Goal: Check status: Check status

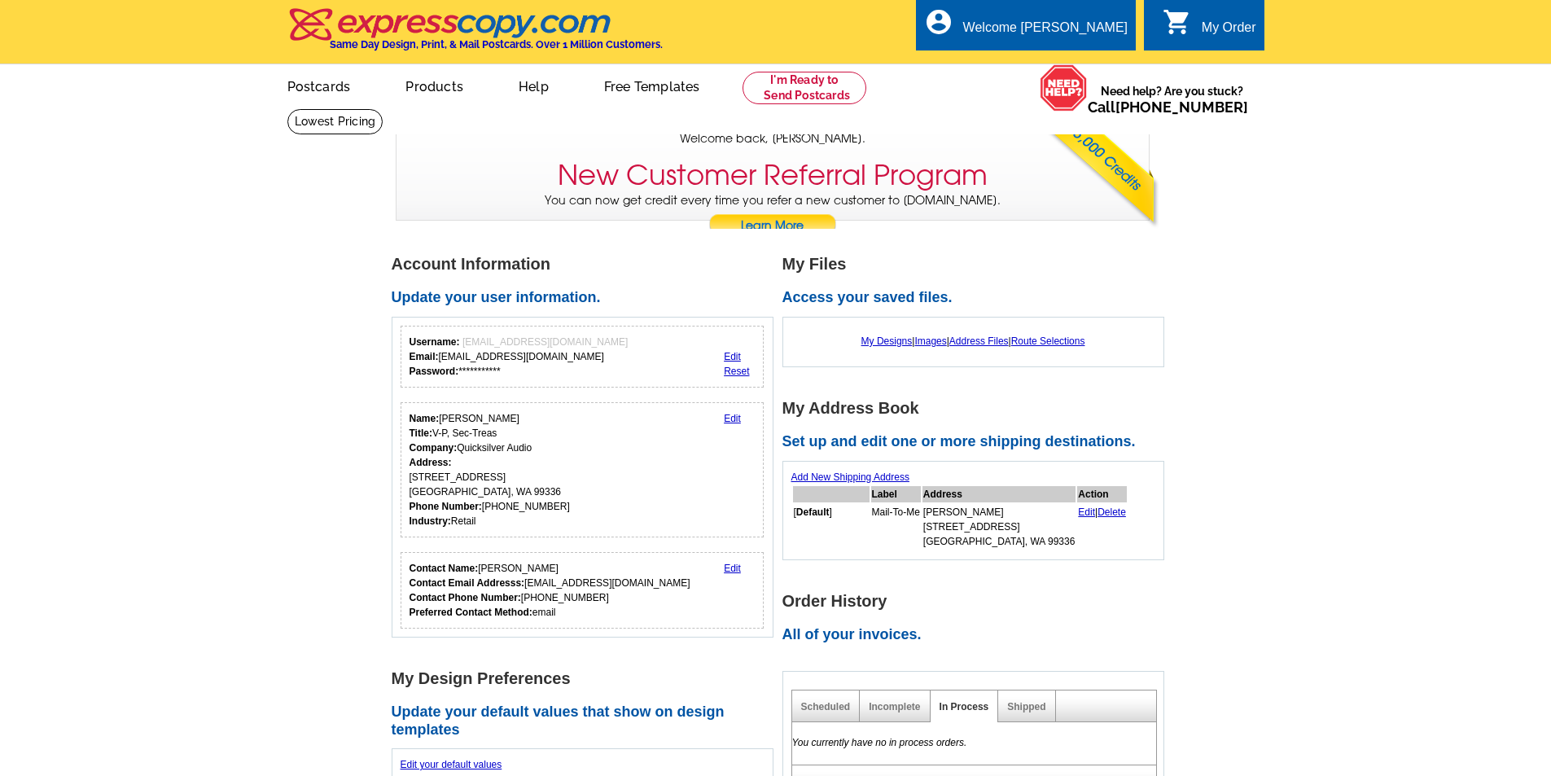
click at [1170, 20] on icon "shopping_cart" at bounding box center [1177, 21] width 29 height 29
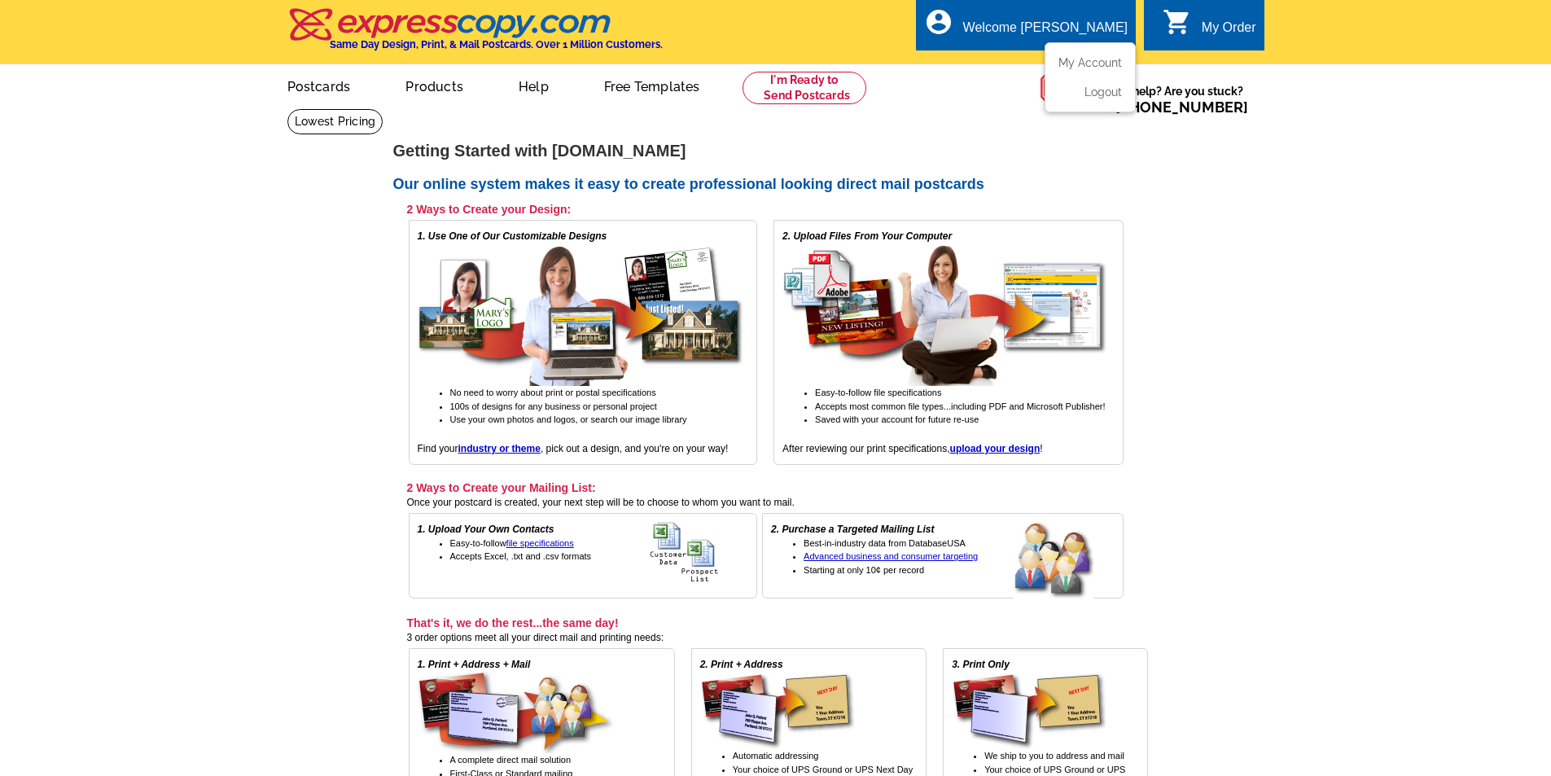
click at [1081, 28] on div "Welcome [PERSON_NAME]" at bounding box center [1045, 31] width 165 height 23
click at [1077, 64] on link "My Account" at bounding box center [1087, 62] width 70 height 15
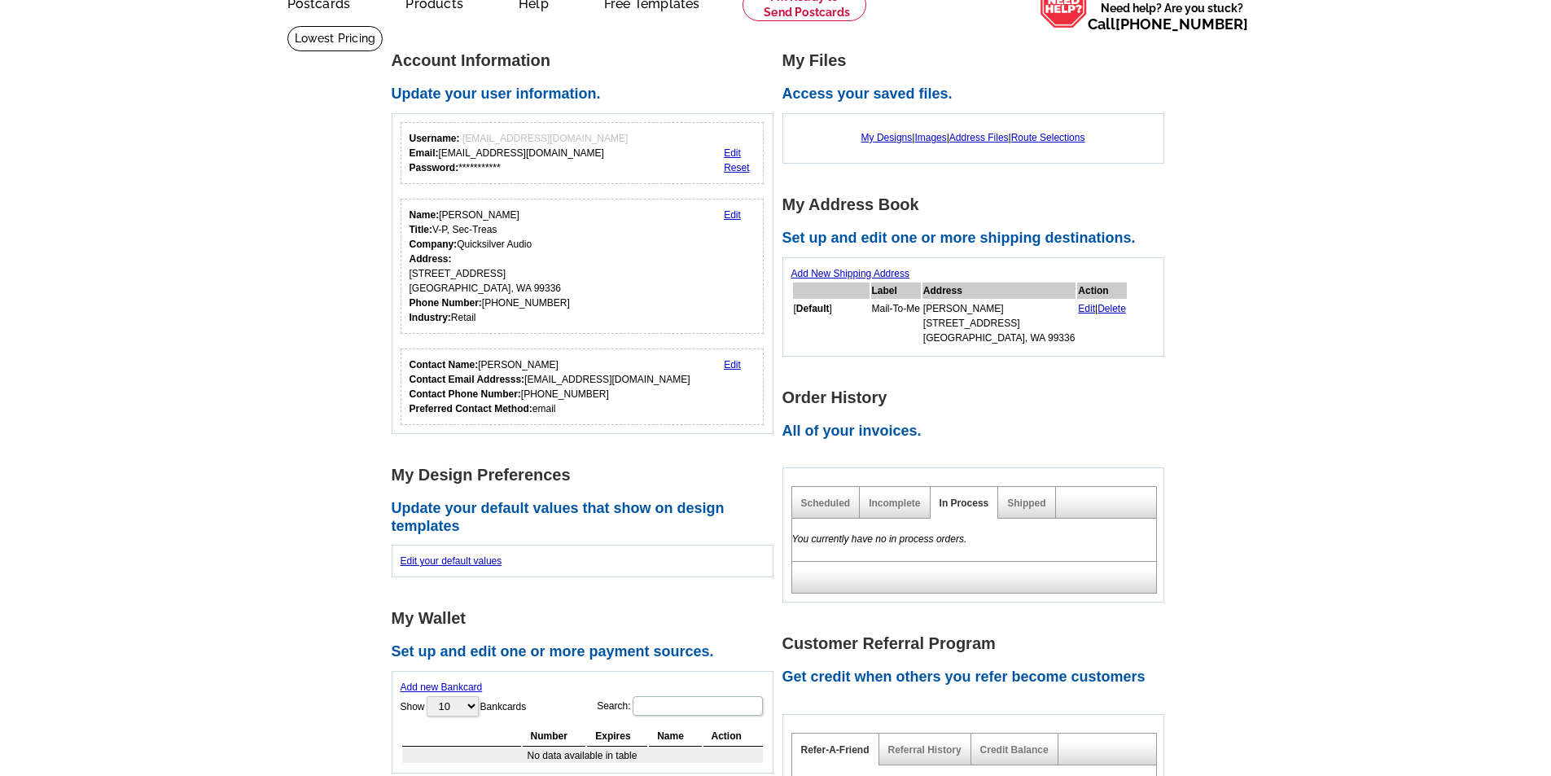
scroll to position [81, 0]
click at [1024, 511] on link "Shipped" at bounding box center [1026, 504] width 38 height 11
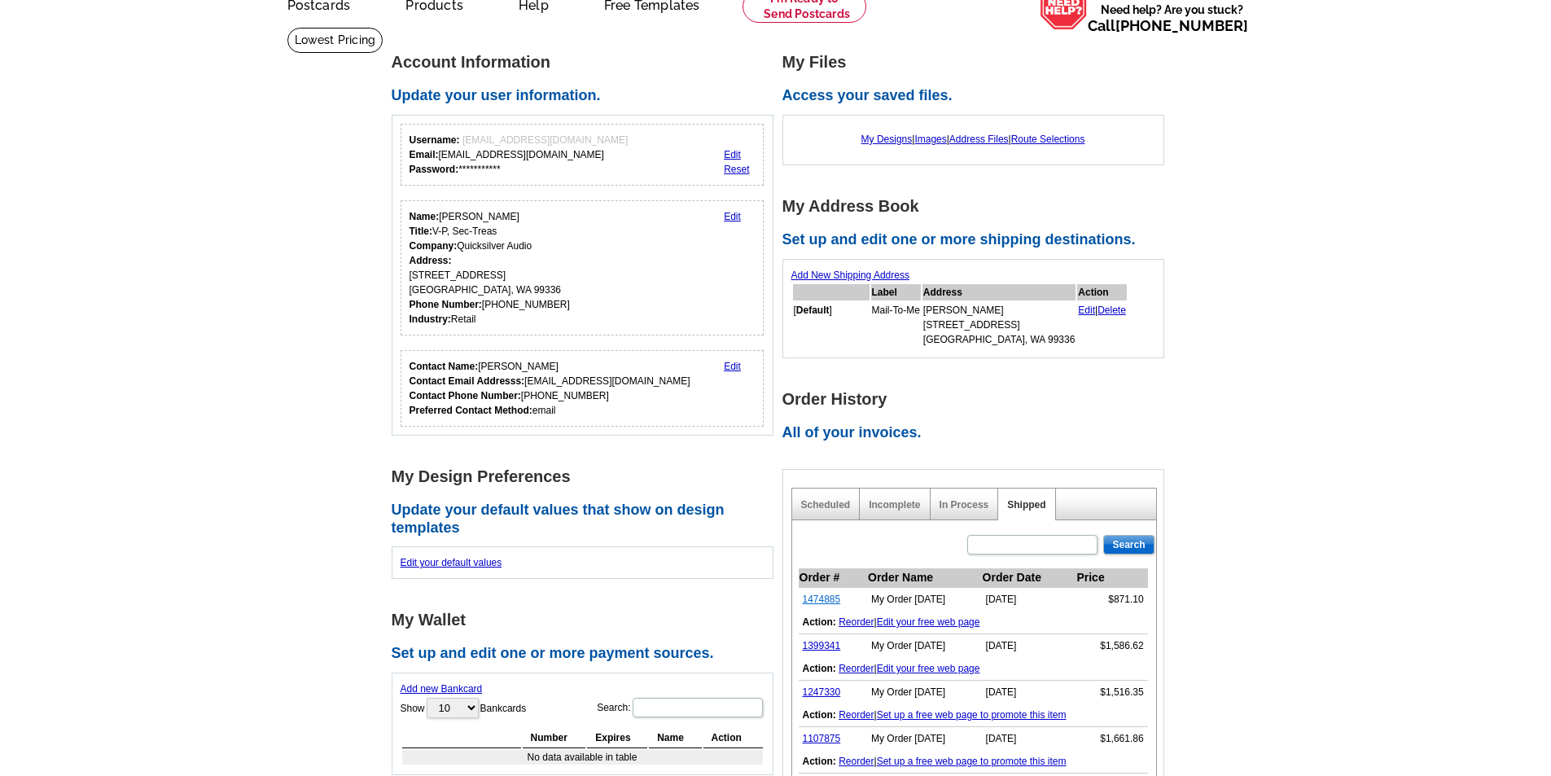
click at [824, 600] on link "1474885" at bounding box center [822, 599] width 38 height 11
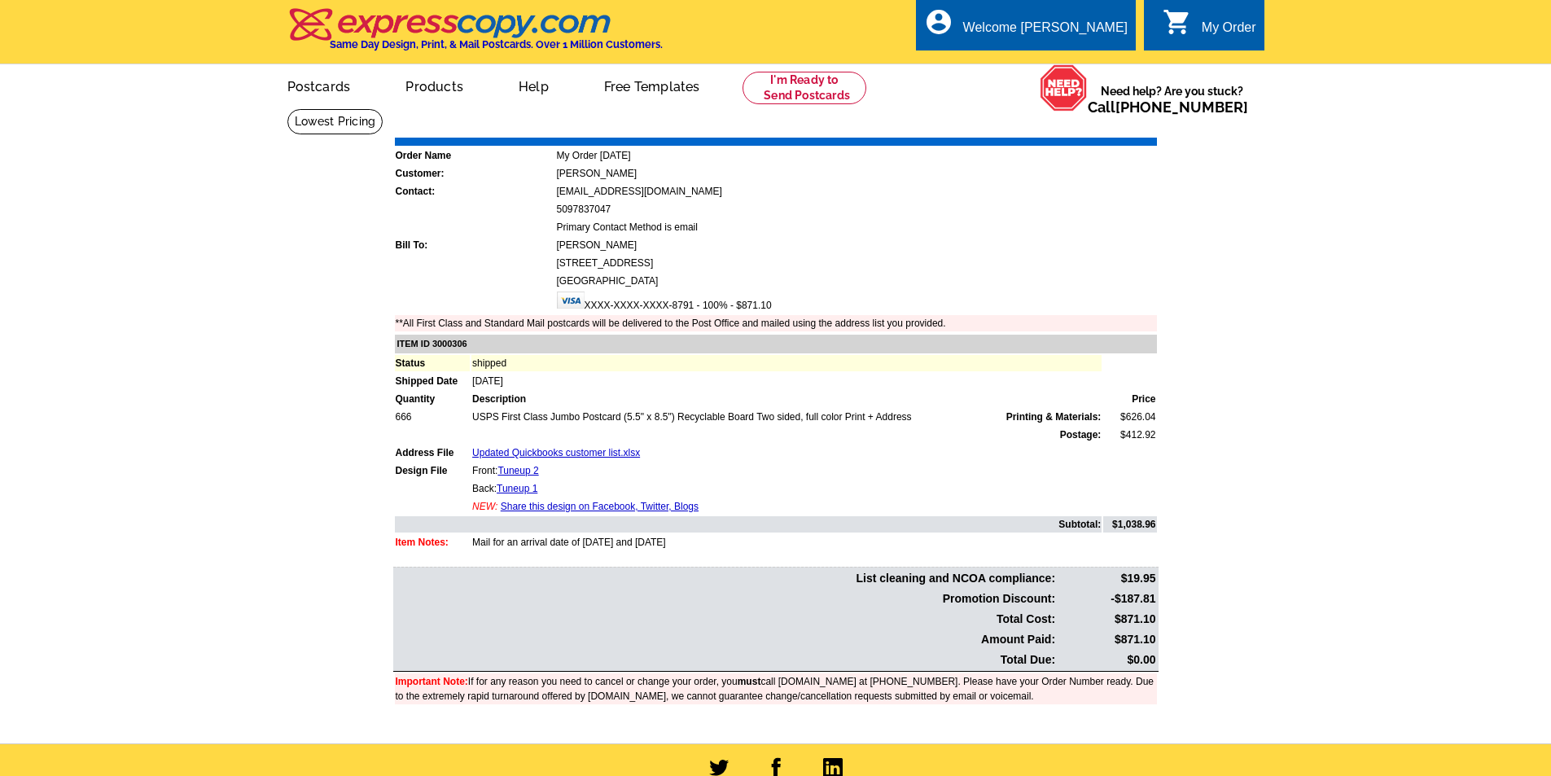
click at [991, 127] on link "Download Invoice" at bounding box center [1012, 126] width 116 height 14
